Goal: Transaction & Acquisition: Obtain resource

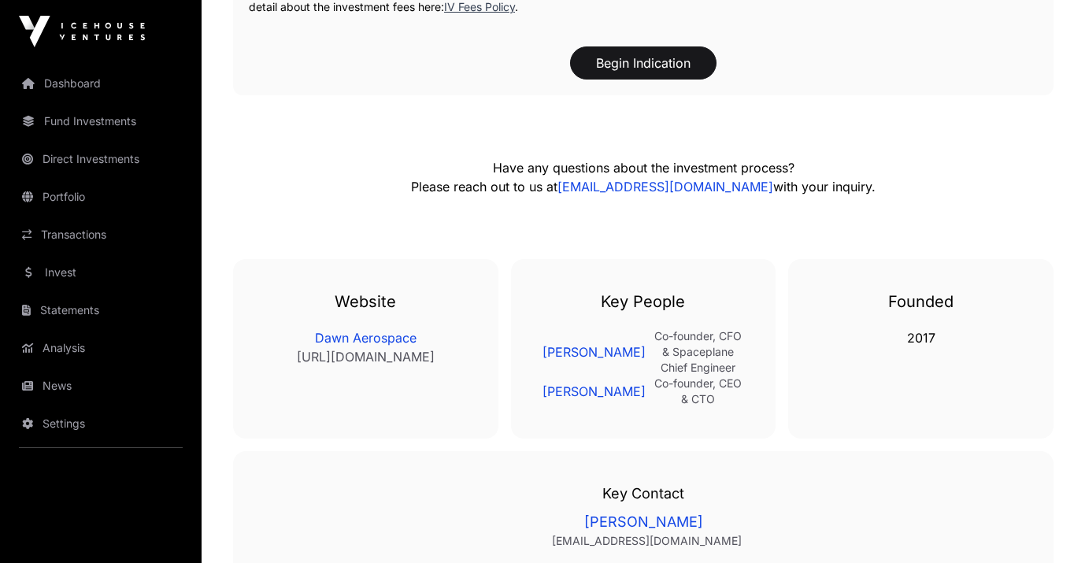
scroll to position [3068, 0]
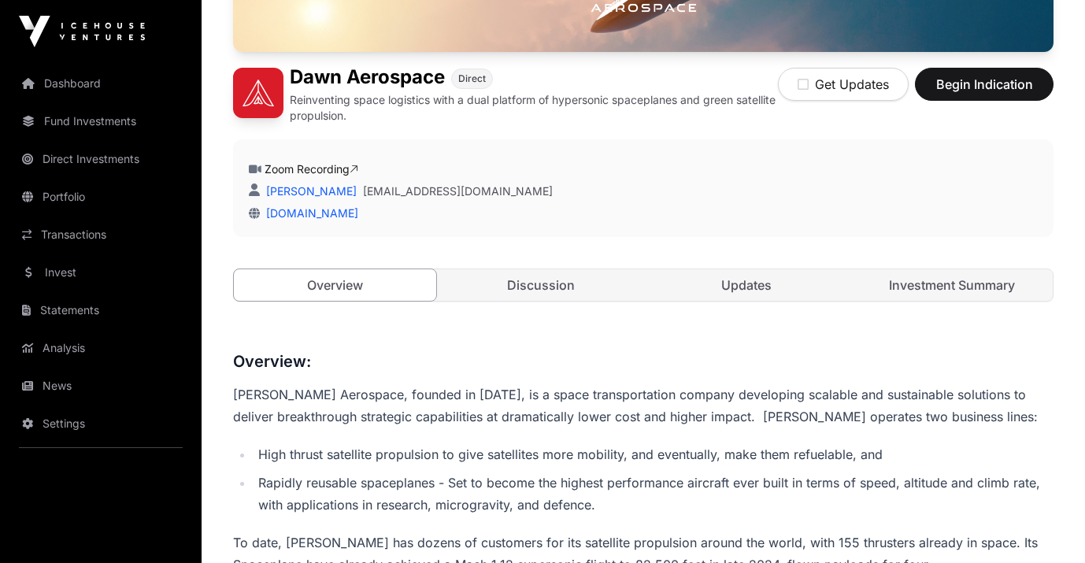
scroll to position [336, 0]
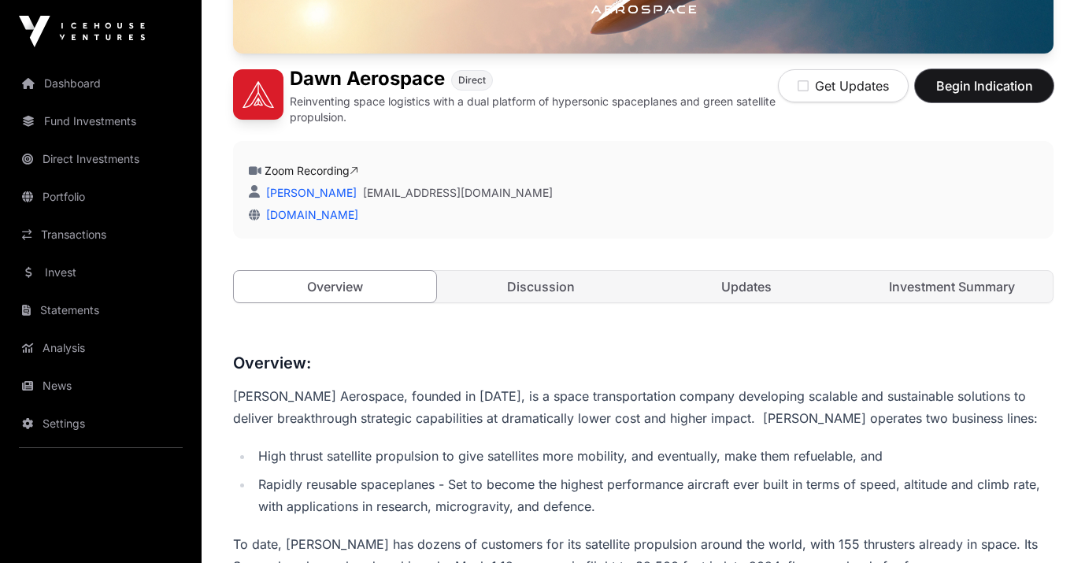
click at [980, 89] on span "Begin Indication" at bounding box center [984, 85] width 99 height 19
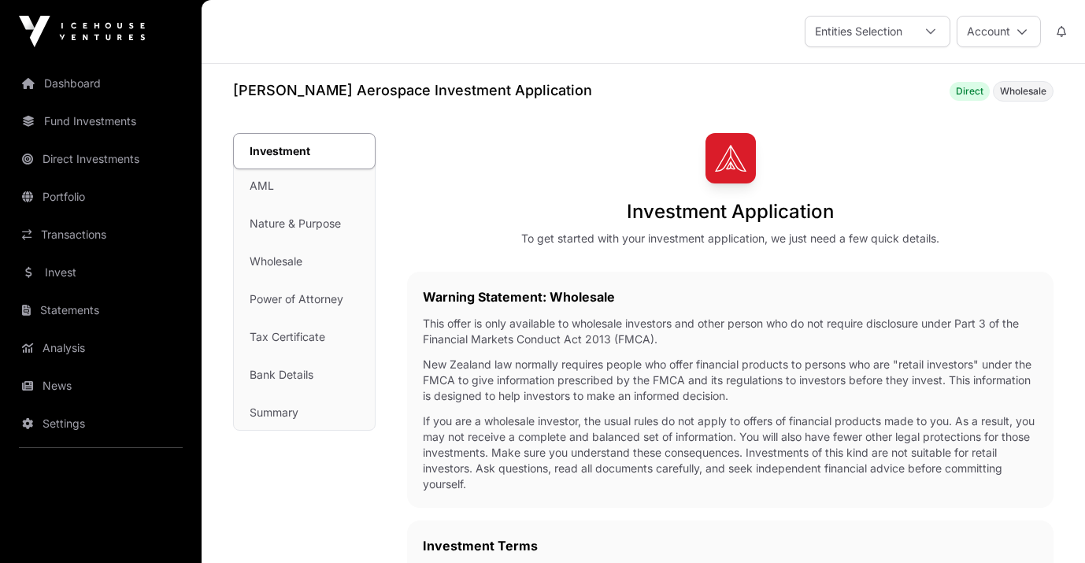
click at [265, 187] on div "Investment AML Nature & Purpose Wholesale Power of Attorney Tax Certificate Ban…" at bounding box center [304, 282] width 141 height 296
click at [259, 187] on div "Investment AML Nature & Purpose Wholesale Power of Attorney Tax Certificate Ban…" at bounding box center [304, 282] width 141 height 296
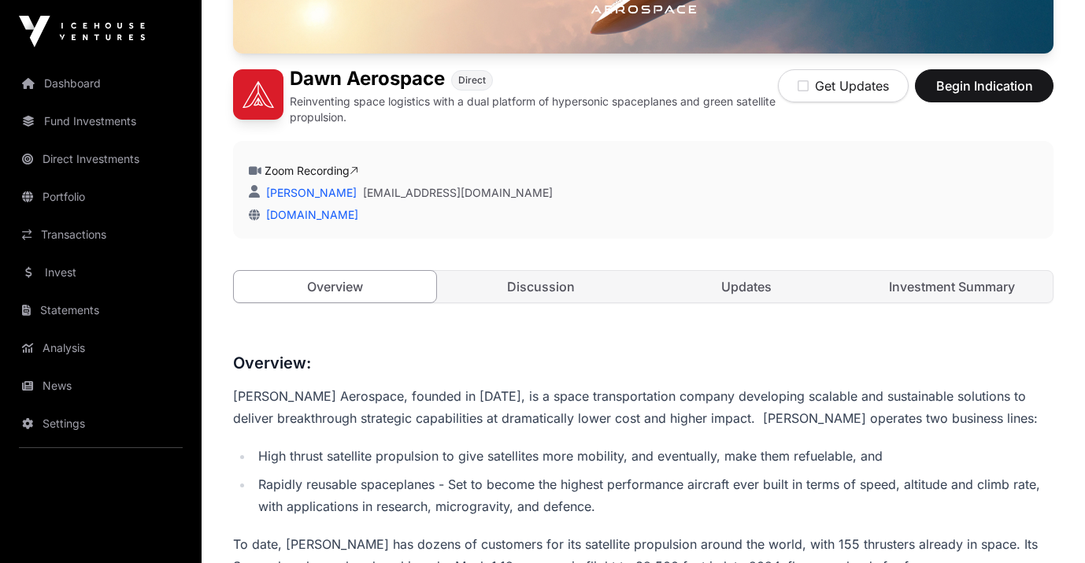
scroll to position [353, 0]
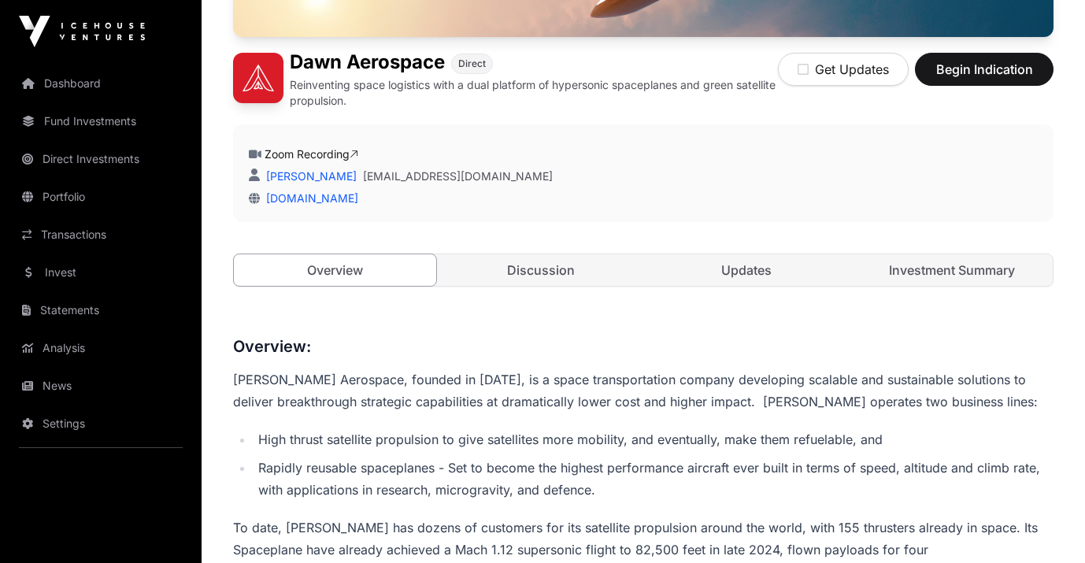
click at [568, 268] on link "Discussion" at bounding box center [540, 269] width 202 height 31
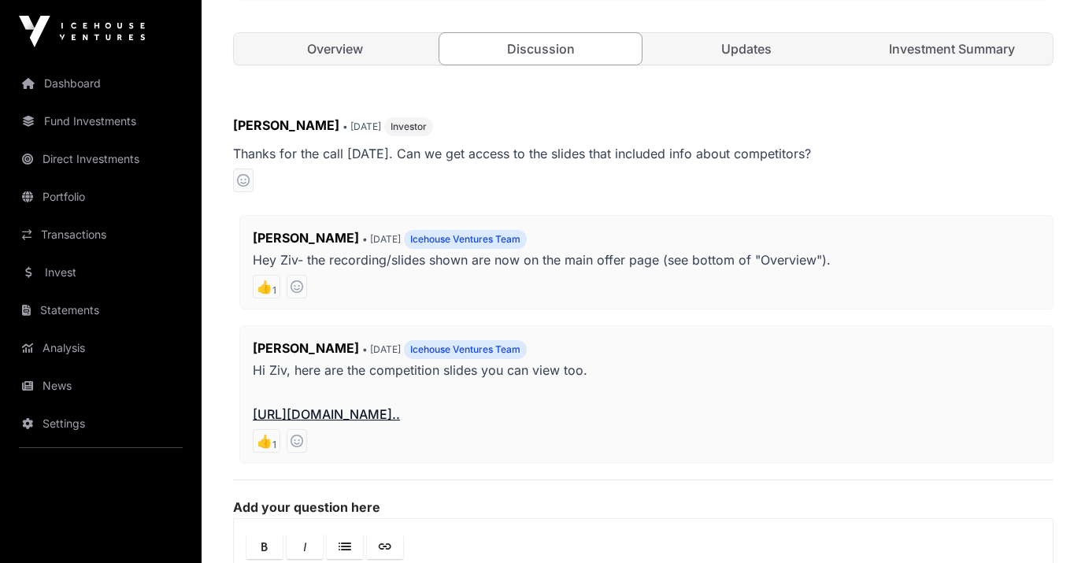
scroll to position [355, 0]
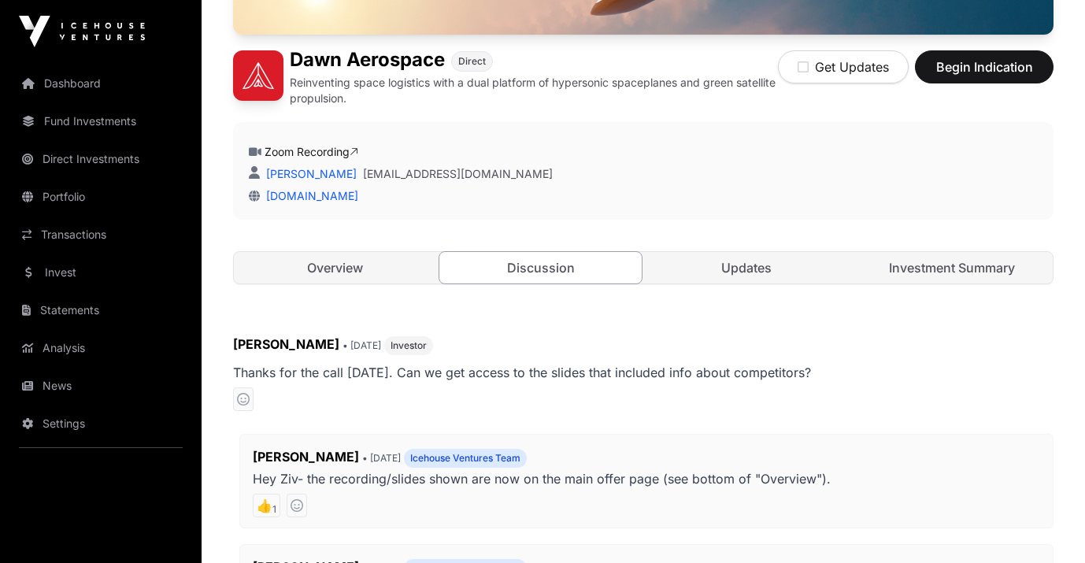
click at [752, 263] on link "Updates" at bounding box center [746, 267] width 202 height 31
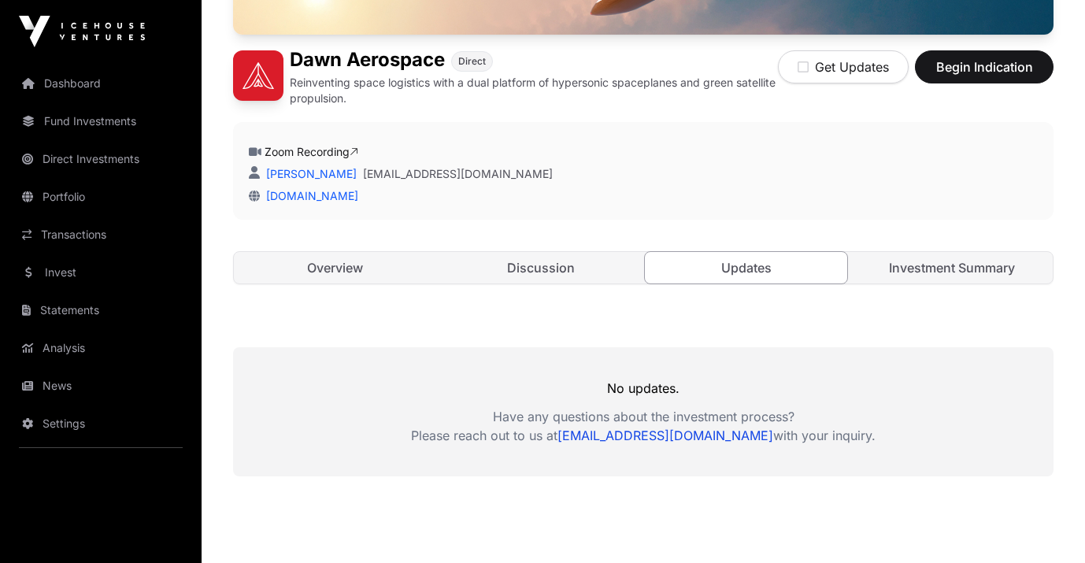
click at [946, 255] on link "Investment Summary" at bounding box center [951, 267] width 202 height 31
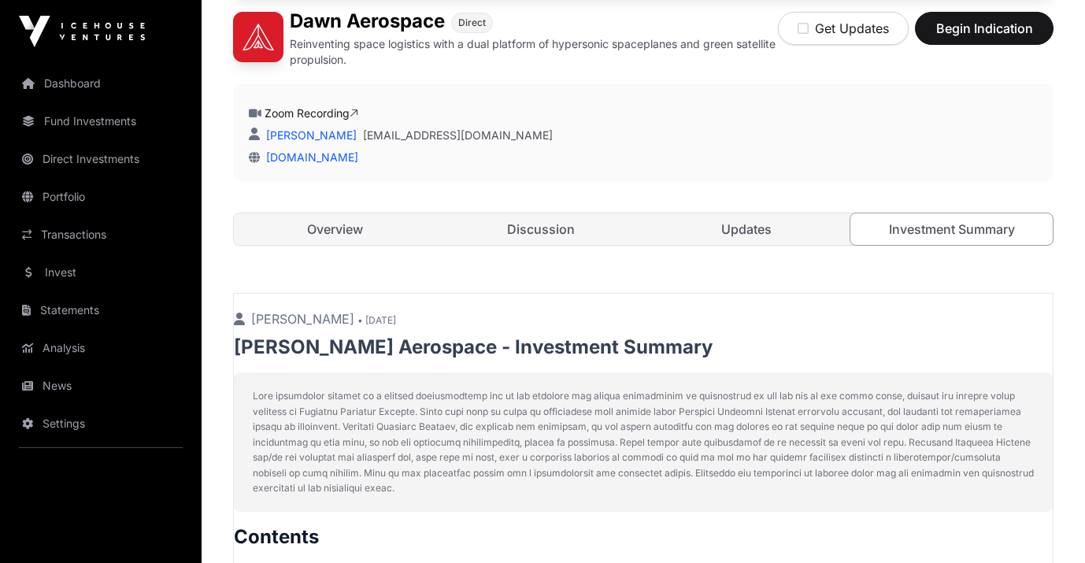
scroll to position [397, 0]
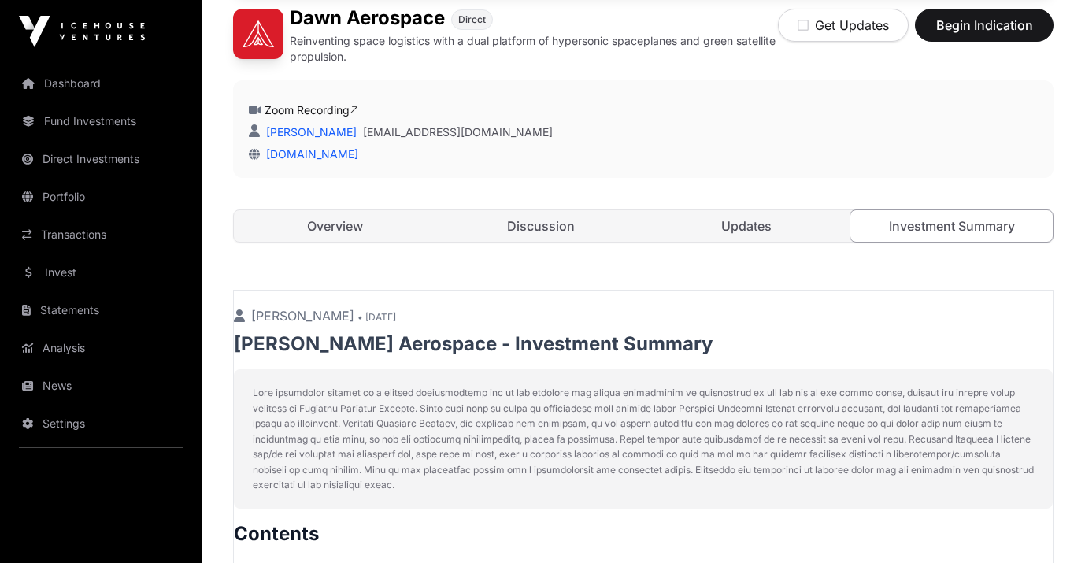
click at [314, 132] on link "[PERSON_NAME]" at bounding box center [310, 131] width 94 height 13
click at [462, 131] on link "[EMAIL_ADDRESS][DOMAIN_NAME]" at bounding box center [458, 132] width 190 height 16
